Goal: Use online tool/utility: Utilize a website feature to perform a specific function

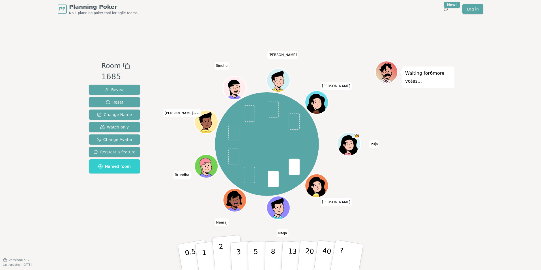
click at [221, 252] on p "2" at bounding box center [221, 257] width 7 height 31
click at [240, 251] on button "3" at bounding box center [245, 263] width 31 height 44
click at [257, 254] on p "5" at bounding box center [255, 262] width 5 height 31
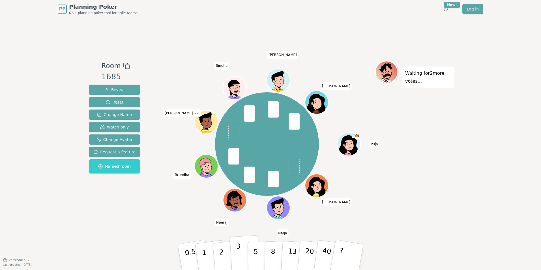
click at [238, 250] on p "3" at bounding box center [239, 257] width 6 height 31
click at [239, 251] on p "3" at bounding box center [239, 257] width 6 height 31
click at [241, 255] on button "3" at bounding box center [245, 257] width 31 height 44
click at [239, 249] on p "3" at bounding box center [239, 257] width 6 height 31
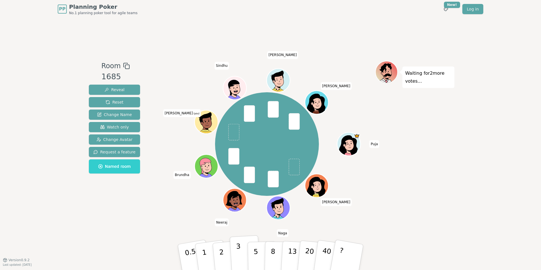
click at [239, 249] on p "3" at bounding box center [239, 257] width 6 height 31
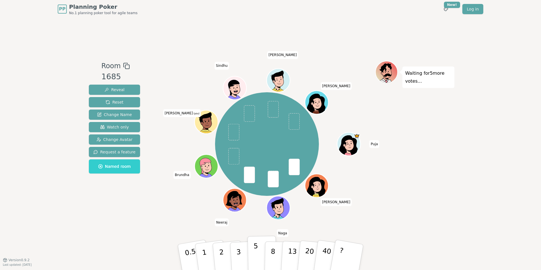
click at [254, 252] on p "5" at bounding box center [255, 257] width 5 height 31
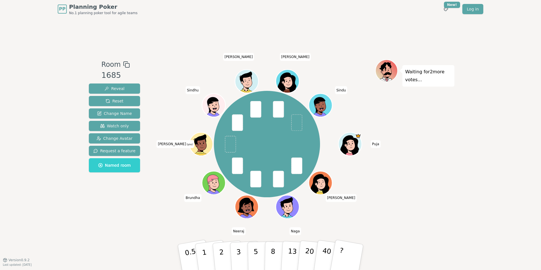
click at [241, 252] on button "3" at bounding box center [245, 263] width 31 height 44
click at [237, 250] on p "3" at bounding box center [239, 257] width 6 height 31
